Goal: Information Seeking & Learning: Learn about a topic

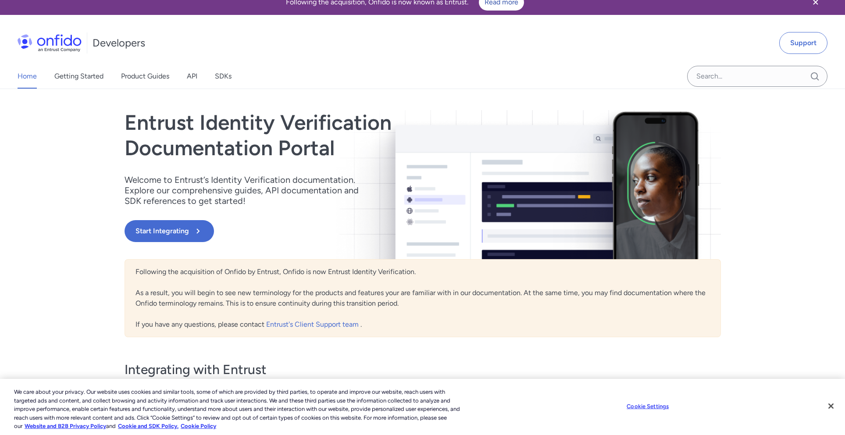
scroll to position [11, 0]
click at [828, 404] on button "Close" at bounding box center [830, 405] width 19 height 19
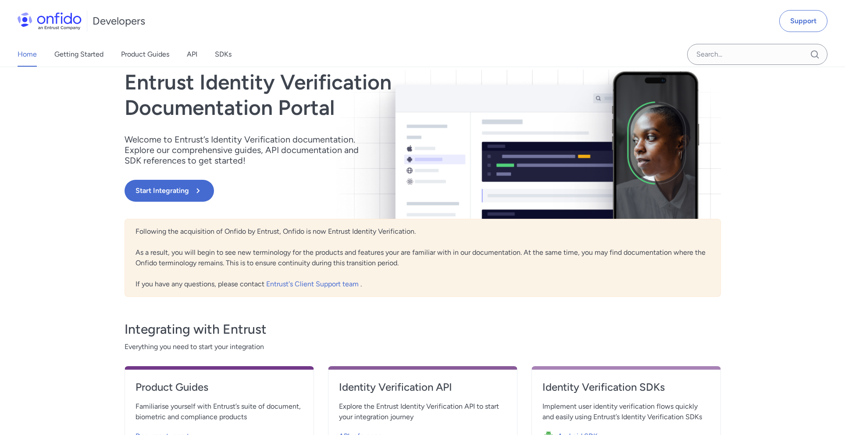
scroll to position [266, 0]
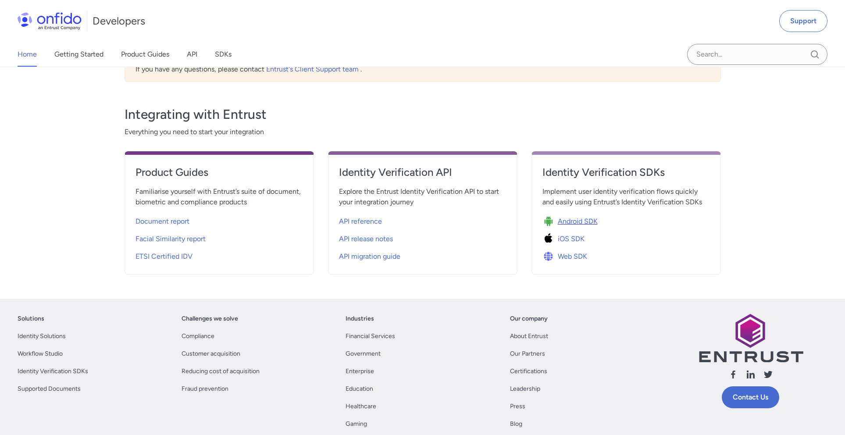
click at [573, 224] on span "Android SDK" at bounding box center [578, 221] width 40 height 11
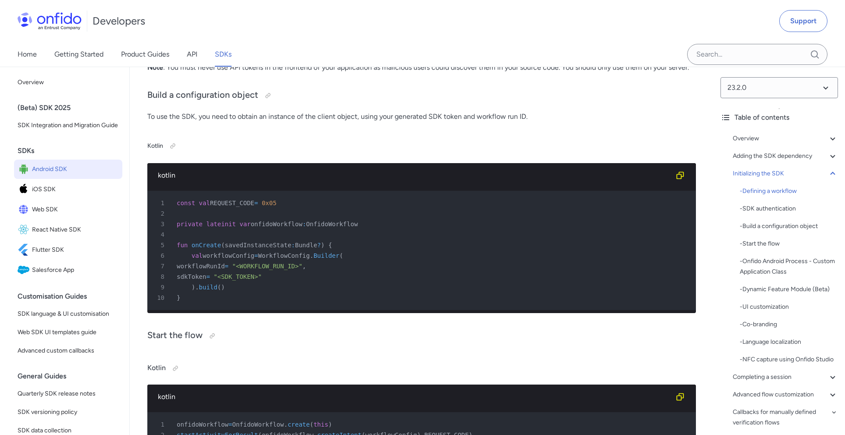
scroll to position [2469, 0]
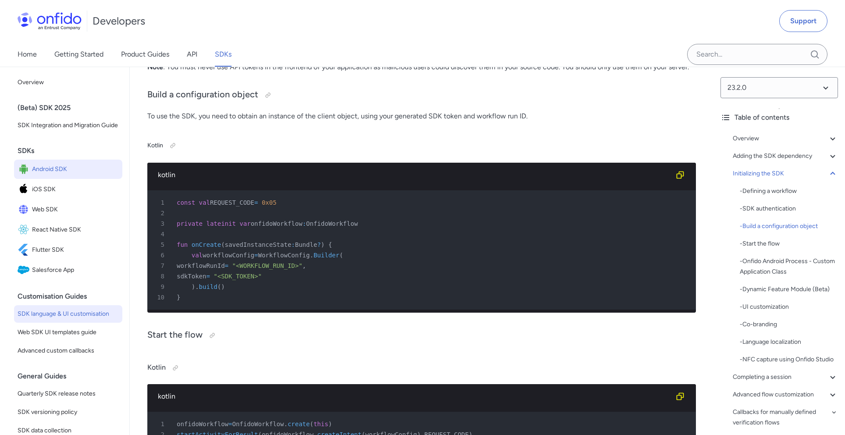
click at [75, 319] on span "SDK language & UI customisation" at bounding box center [68, 314] width 101 height 11
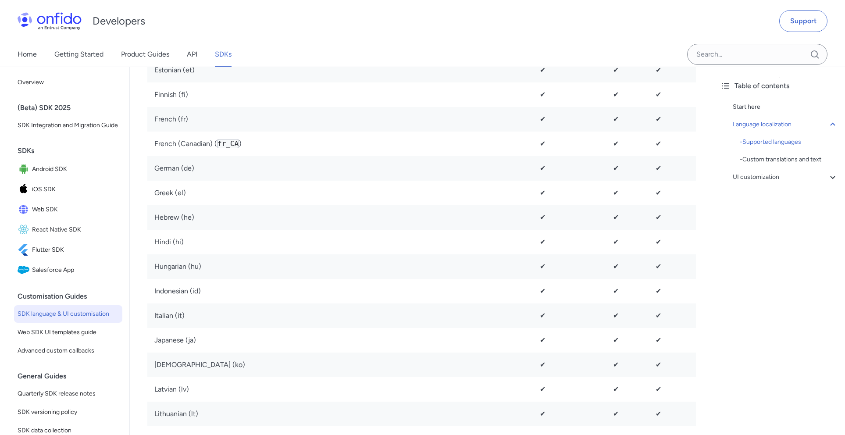
scroll to position [876, 0]
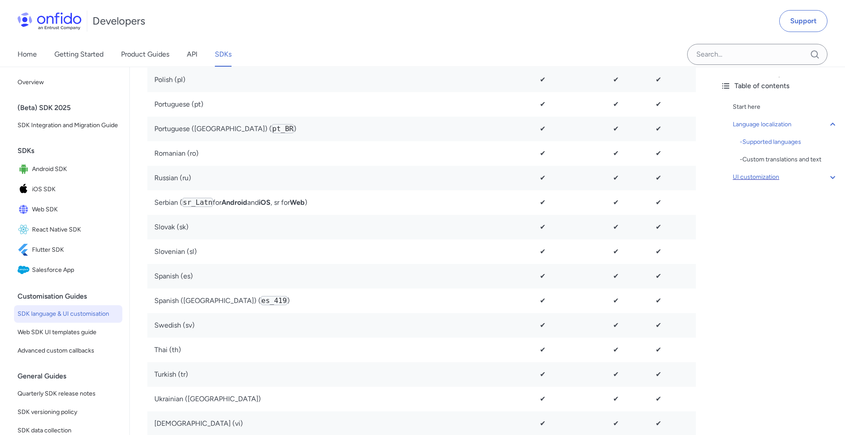
click at [783, 176] on div "UI customization" at bounding box center [785, 177] width 105 height 11
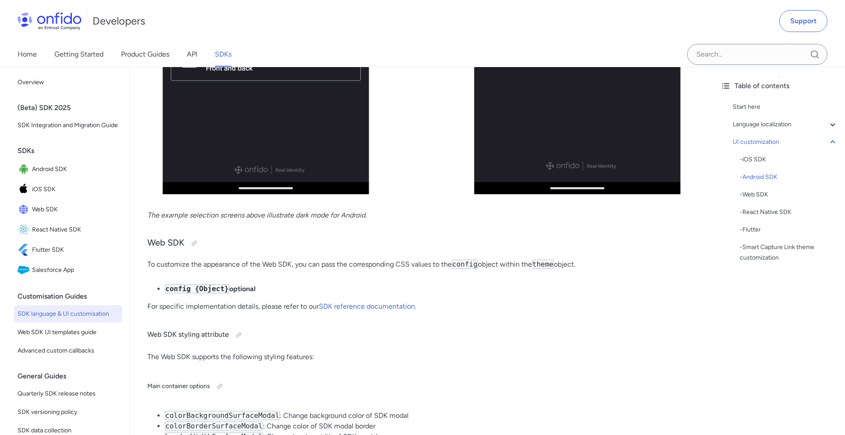
scroll to position [5263, 0]
click at [741, 50] on input "Onfido search input field" at bounding box center [757, 54] width 140 height 21
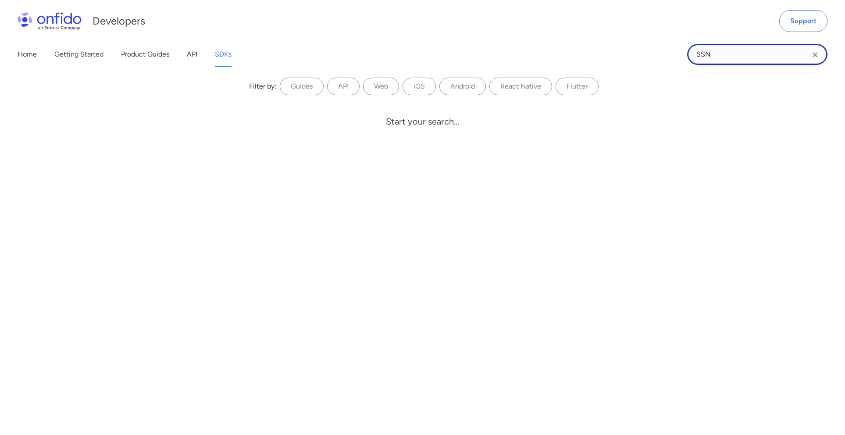
type input "SSN"
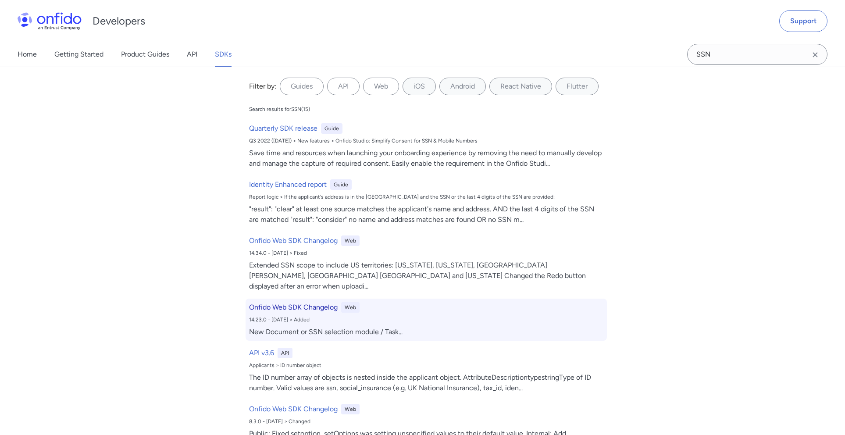
click at [314, 302] on h6 "Onfido Web SDK Changelog" at bounding box center [293, 307] width 89 height 11
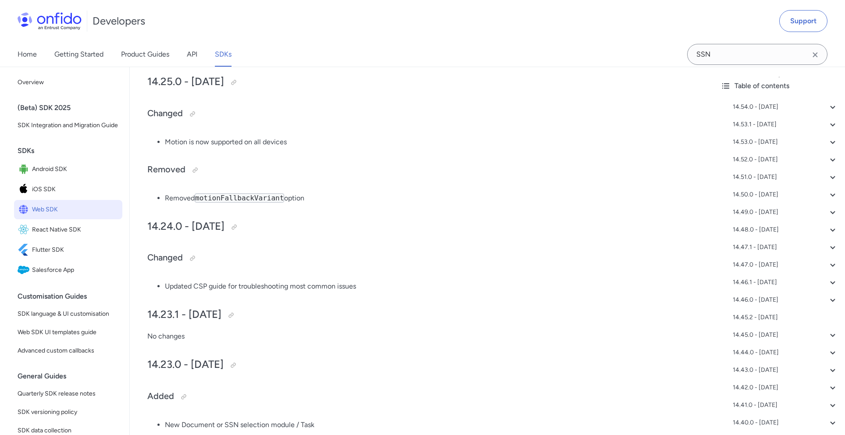
scroll to position [5457, 0]
